Goal: Transaction & Acquisition: Book appointment/travel/reservation

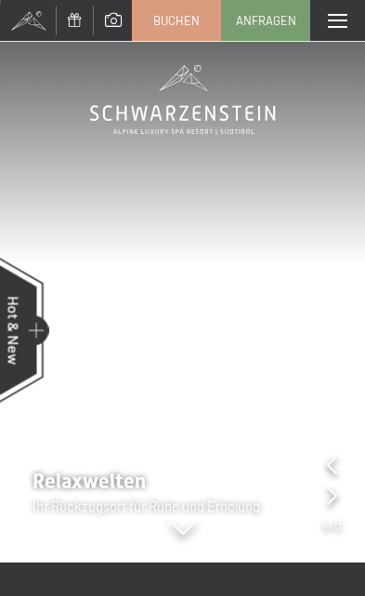
scroll to position [57, 0]
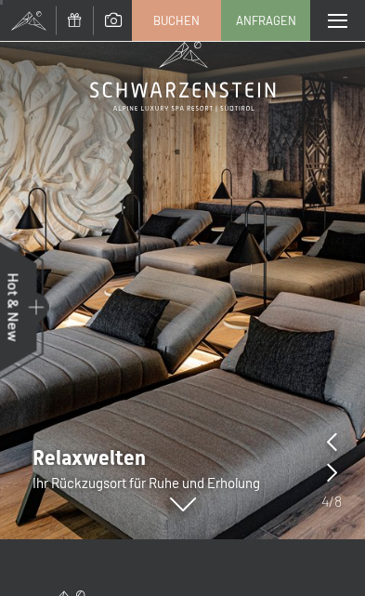
click at [335, 449] on icon at bounding box center [332, 441] width 10 height 19
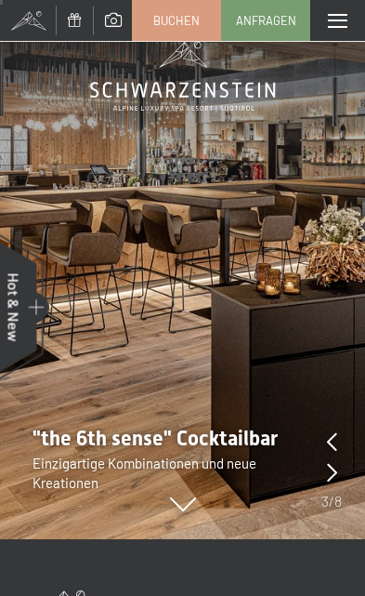
click at [334, 439] on icon at bounding box center [332, 441] width 10 height 19
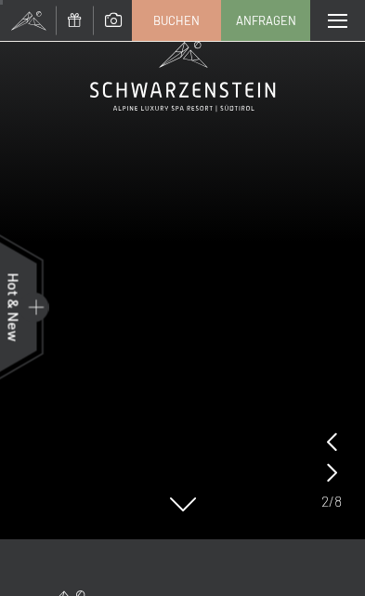
click at [352, 450] on video at bounding box center [182, 241] width 365 height 596
click at [345, 459] on video at bounding box center [182, 241] width 365 height 596
click at [335, 446] on icon at bounding box center [332, 441] width 10 height 19
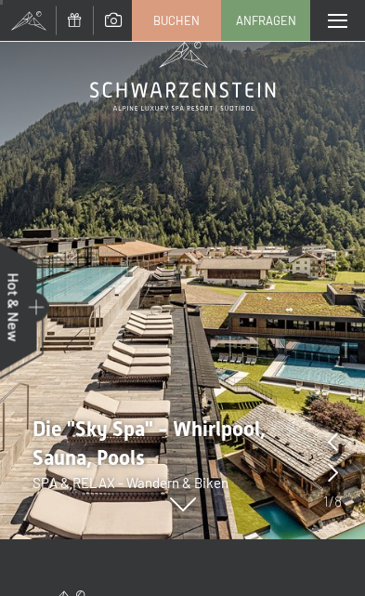
click at [337, 449] on icon at bounding box center [333, 441] width 10 height 19
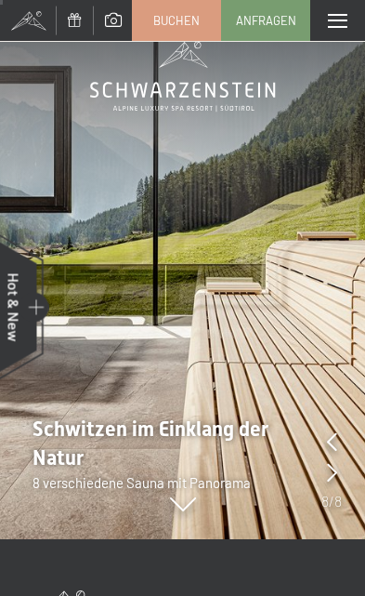
click at [337, 445] on icon at bounding box center [332, 441] width 10 height 19
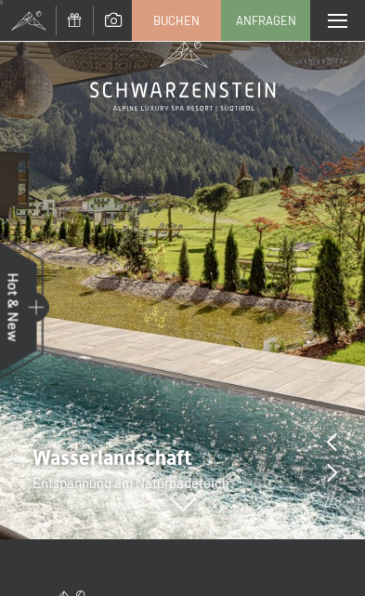
click at [332, 444] on icon at bounding box center [332, 441] width 10 height 19
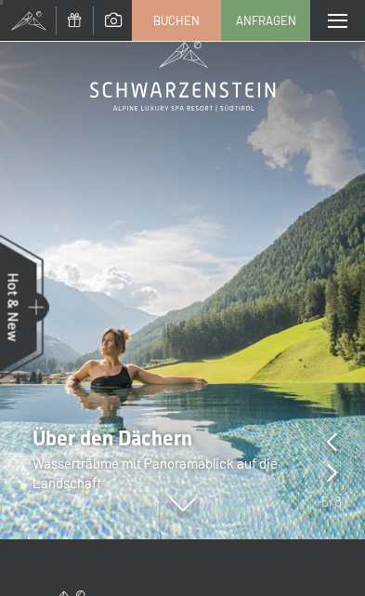
click at [332, 440] on icon at bounding box center [332, 441] width 10 height 19
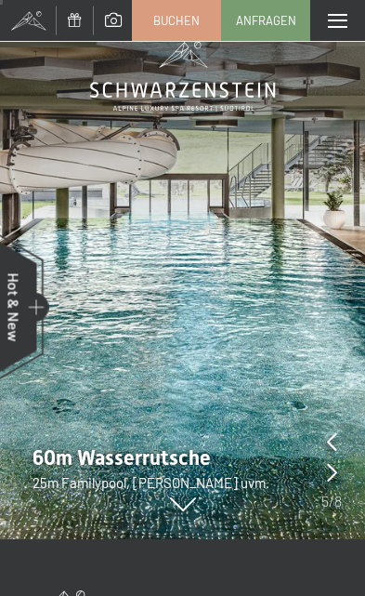
click at [334, 439] on icon at bounding box center [332, 441] width 10 height 19
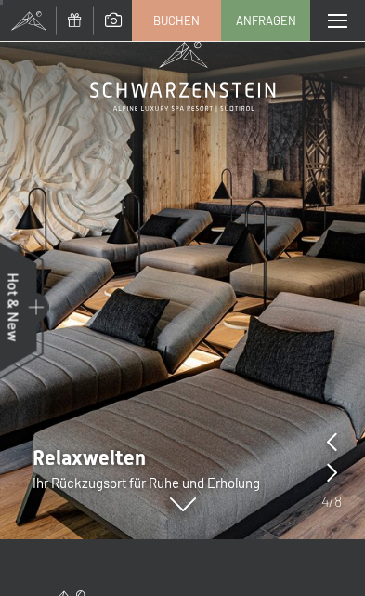
click at [330, 453] on div at bounding box center [332, 443] width 10 height 26
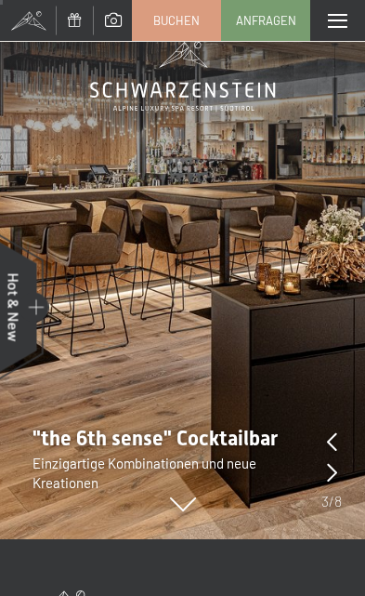
click at [344, 444] on img at bounding box center [182, 241] width 365 height 596
click at [344, 448] on img at bounding box center [182, 241] width 365 height 596
click at [350, 478] on img at bounding box center [182, 241] width 365 height 596
click at [337, 439] on icon at bounding box center [332, 441] width 10 height 19
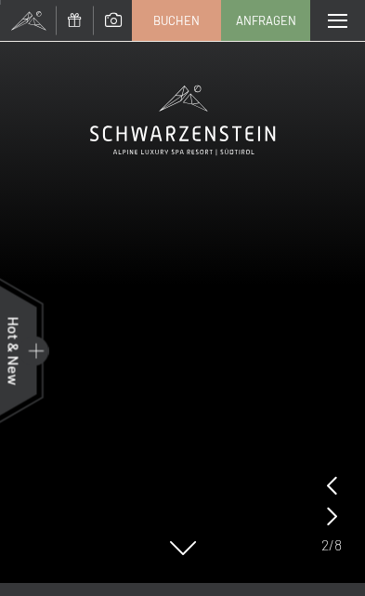
scroll to position [14, 0]
click at [336, 478] on icon at bounding box center [332, 484] width 10 height 19
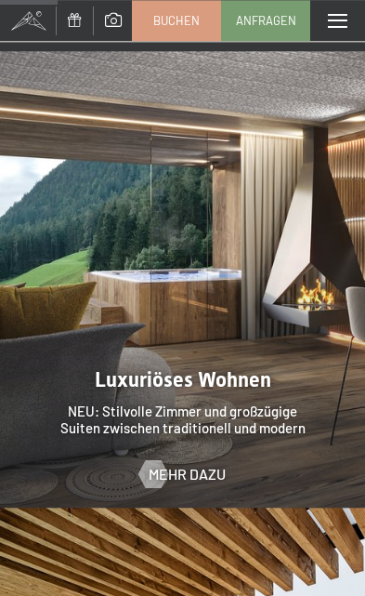
scroll to position [1047, 0]
click at [185, 464] on span "Mehr dazu" at bounding box center [187, 474] width 77 height 20
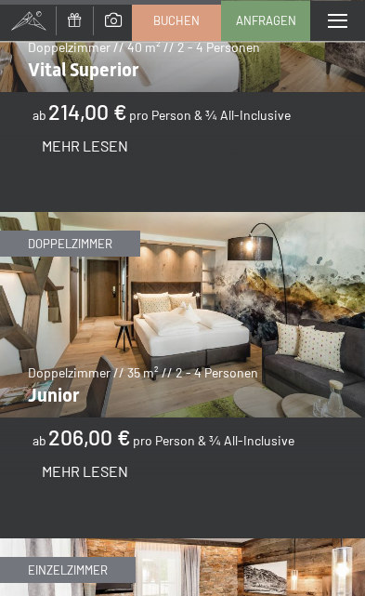
scroll to position [4189, 0]
click at [95, 282] on img at bounding box center [182, 314] width 365 height 205
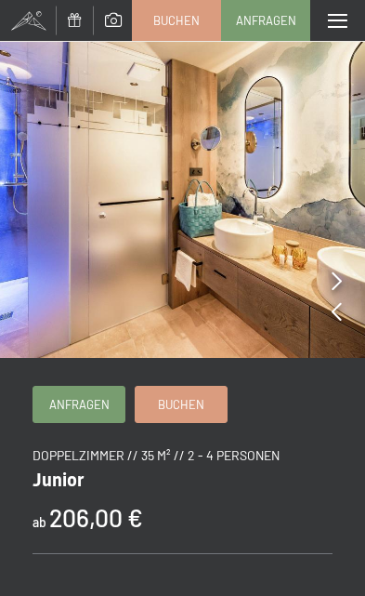
click at [351, 283] on img at bounding box center [182, 179] width 365 height 358
click at [350, 303] on img at bounding box center [182, 179] width 365 height 358
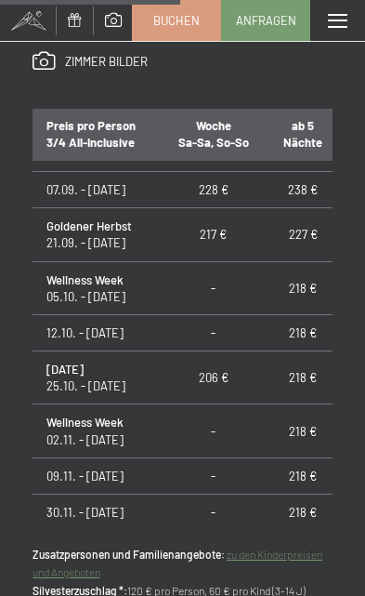
scroll to position [45, 0]
click at [308, 327] on td "218 €" at bounding box center [303, 332] width 73 height 36
click at [319, 327] on td "218 €" at bounding box center [303, 332] width 73 height 36
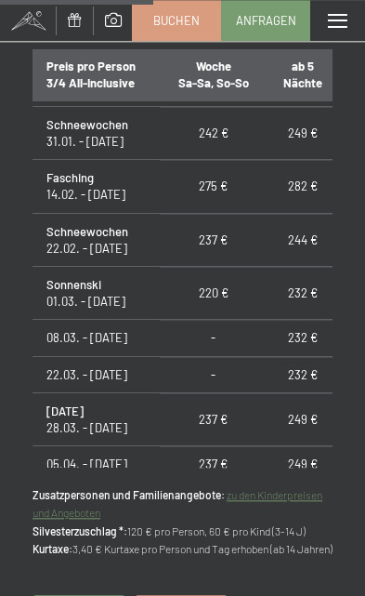
scroll to position [1007, 0]
